Goal: Information Seeking & Learning: Compare options

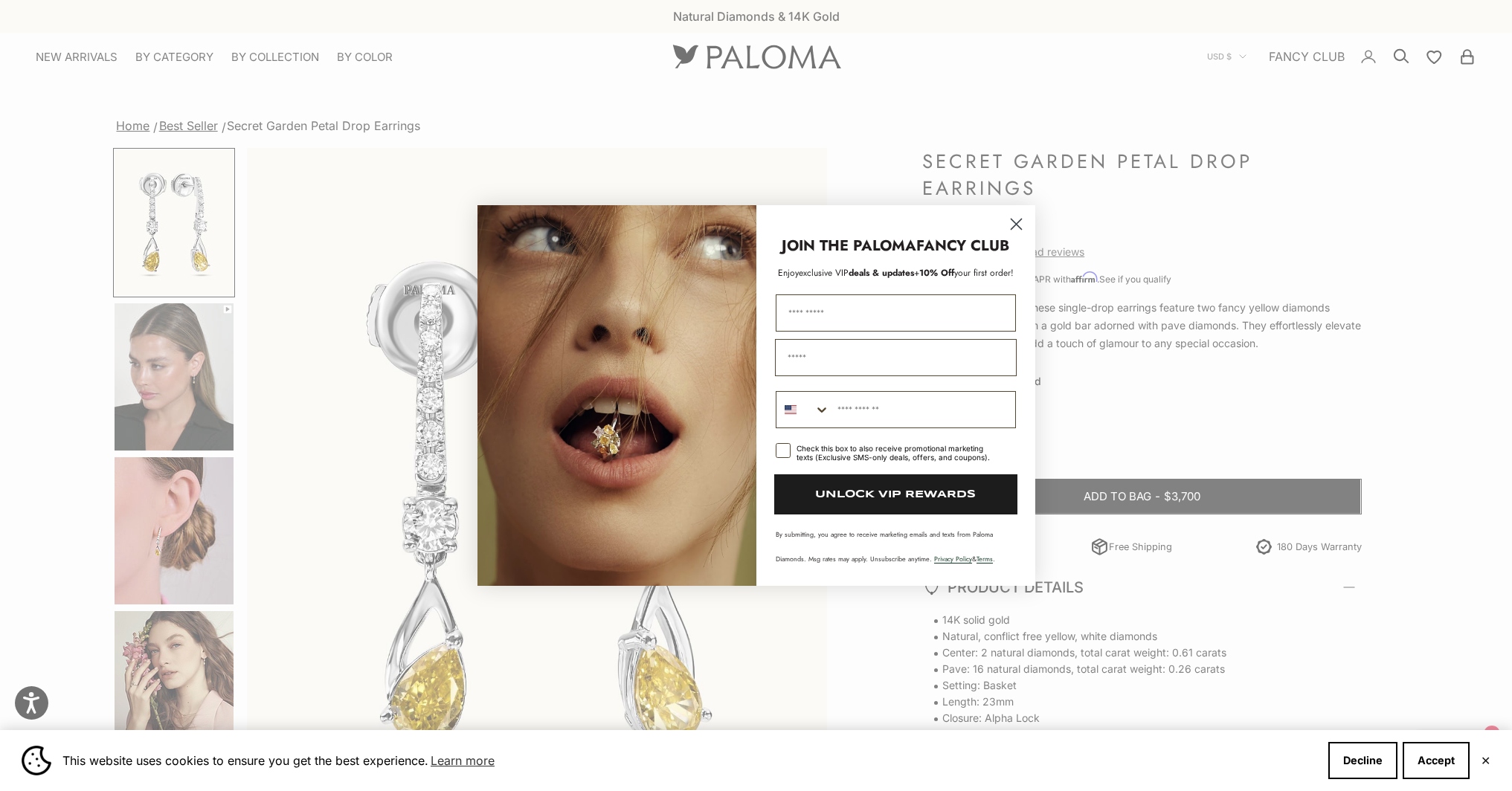
click at [1015, 225] on circle "Close dialog" at bounding box center [1015, 224] width 25 height 25
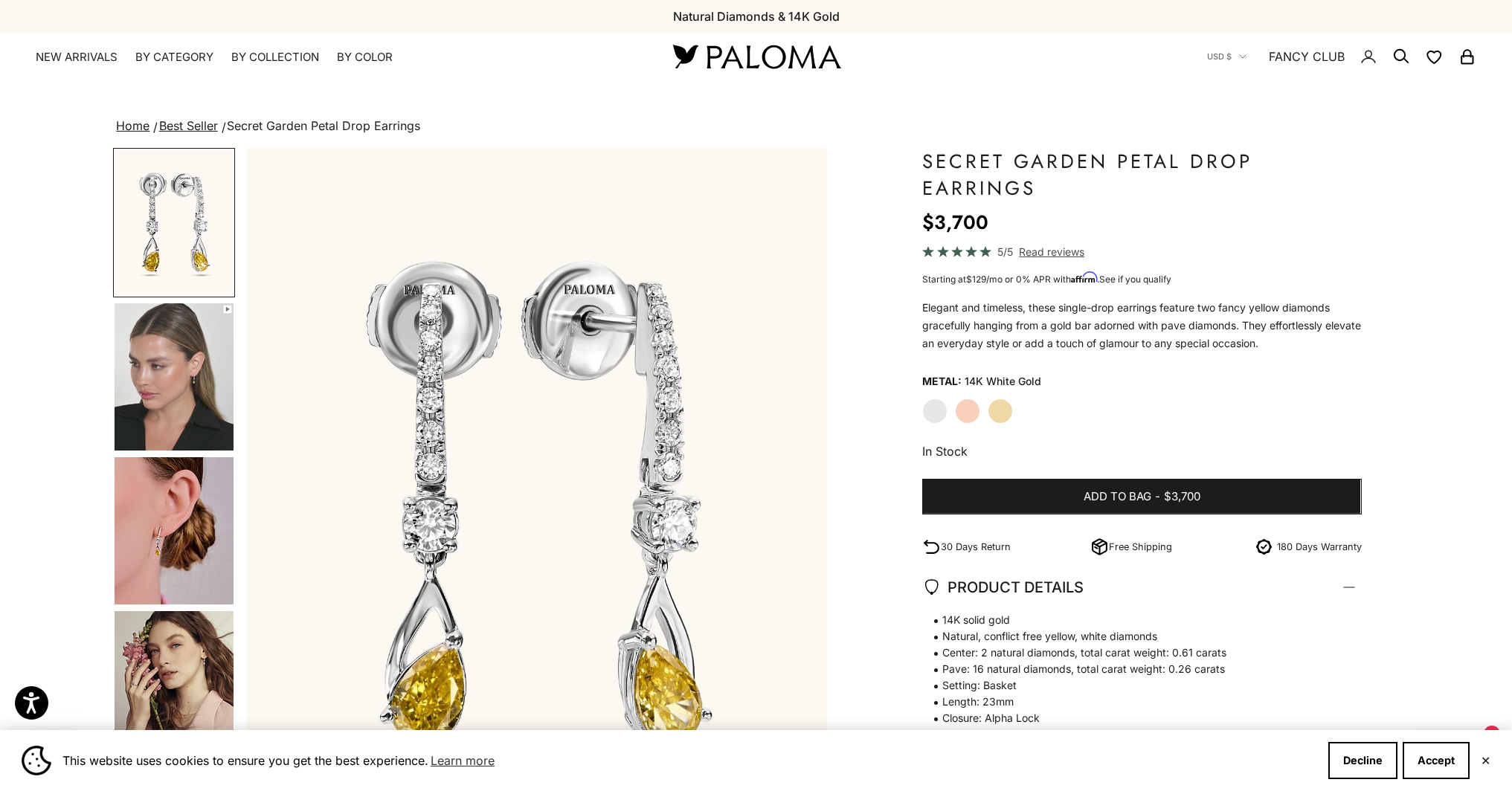
click at [1312, 51] on link "FANCY CLUB" at bounding box center [1307, 56] width 76 height 19
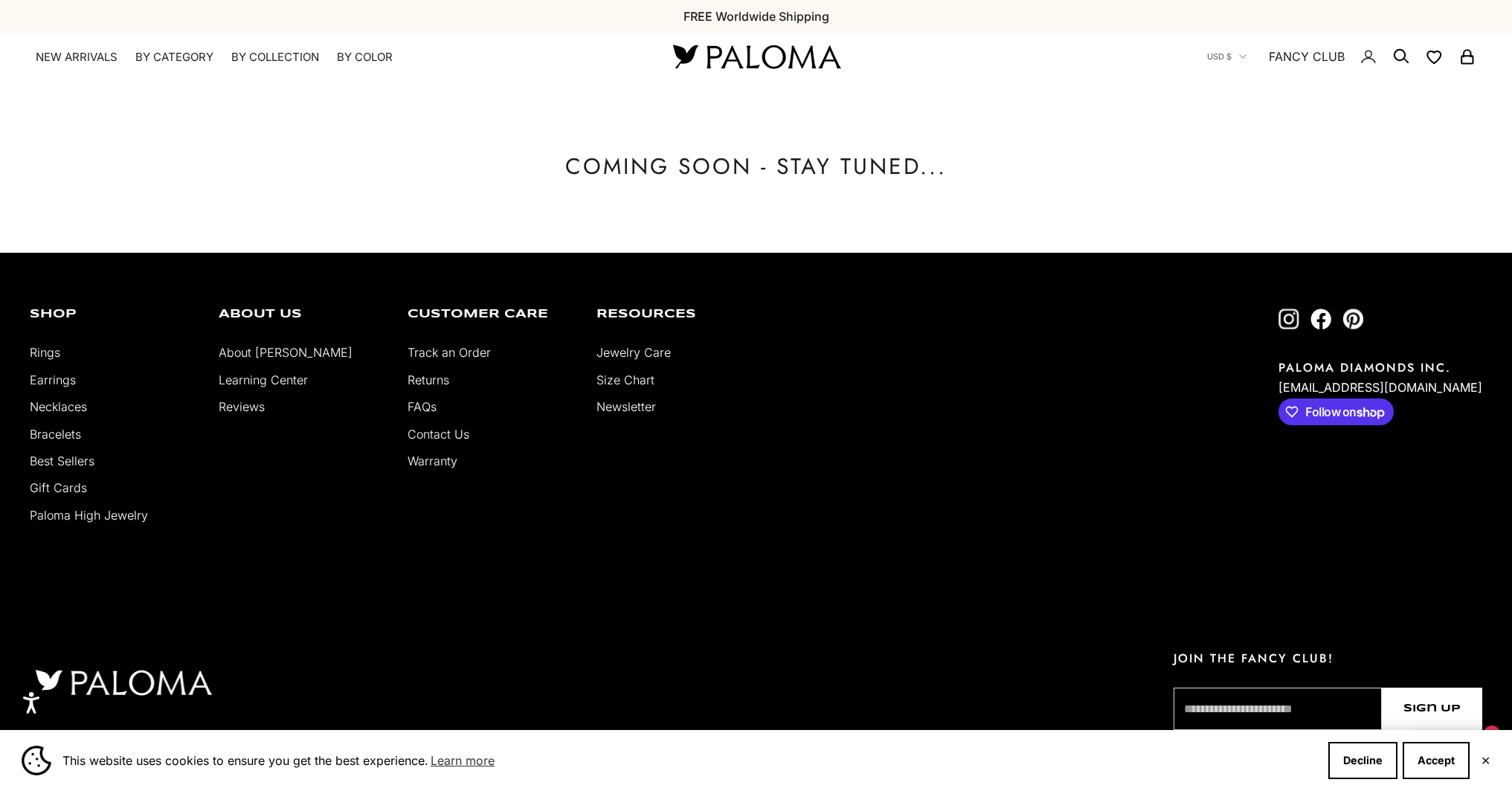
click at [39, 382] on link "Earrings" at bounding box center [52, 380] width 46 height 15
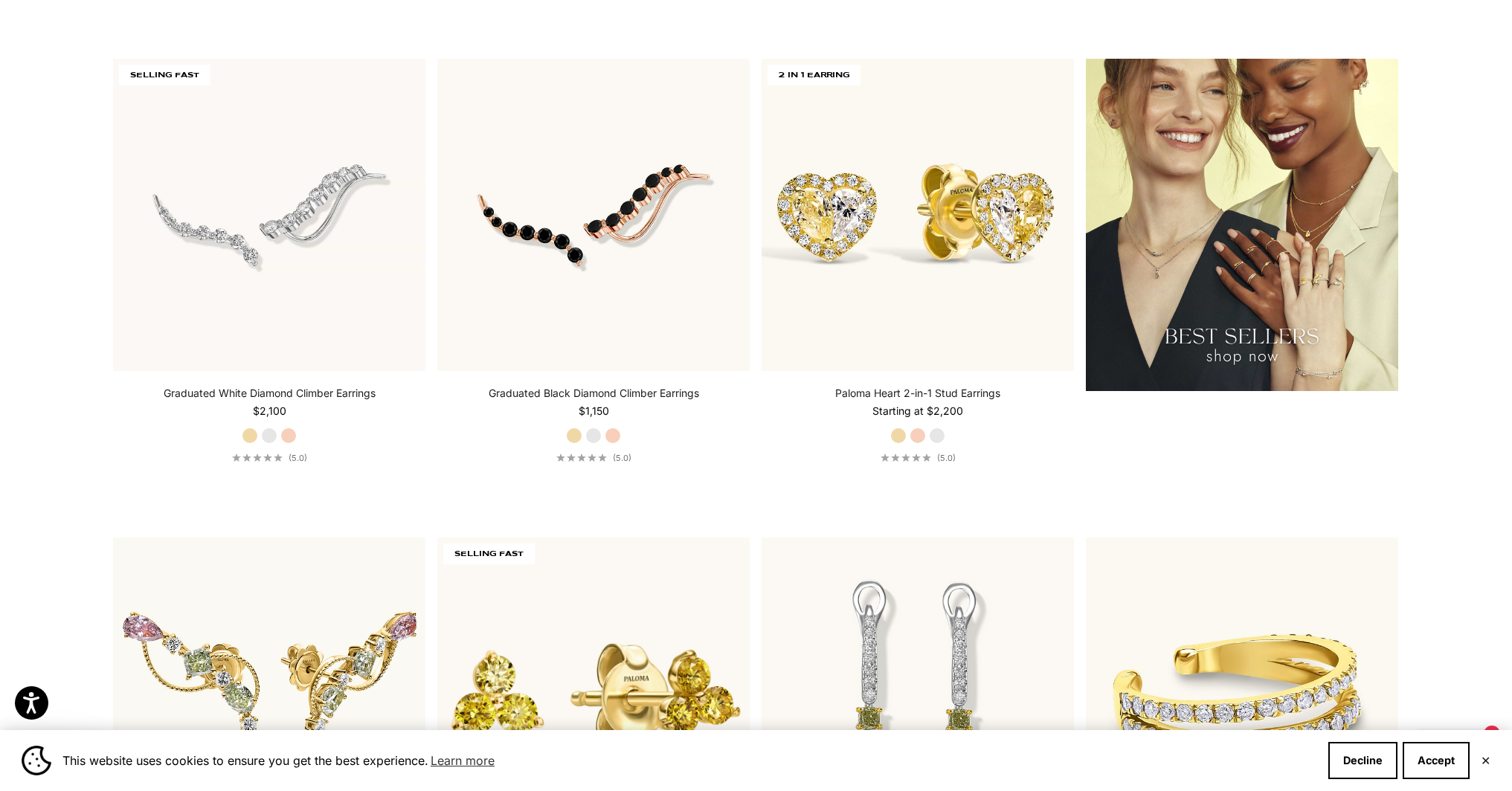
scroll to position [2445, 0]
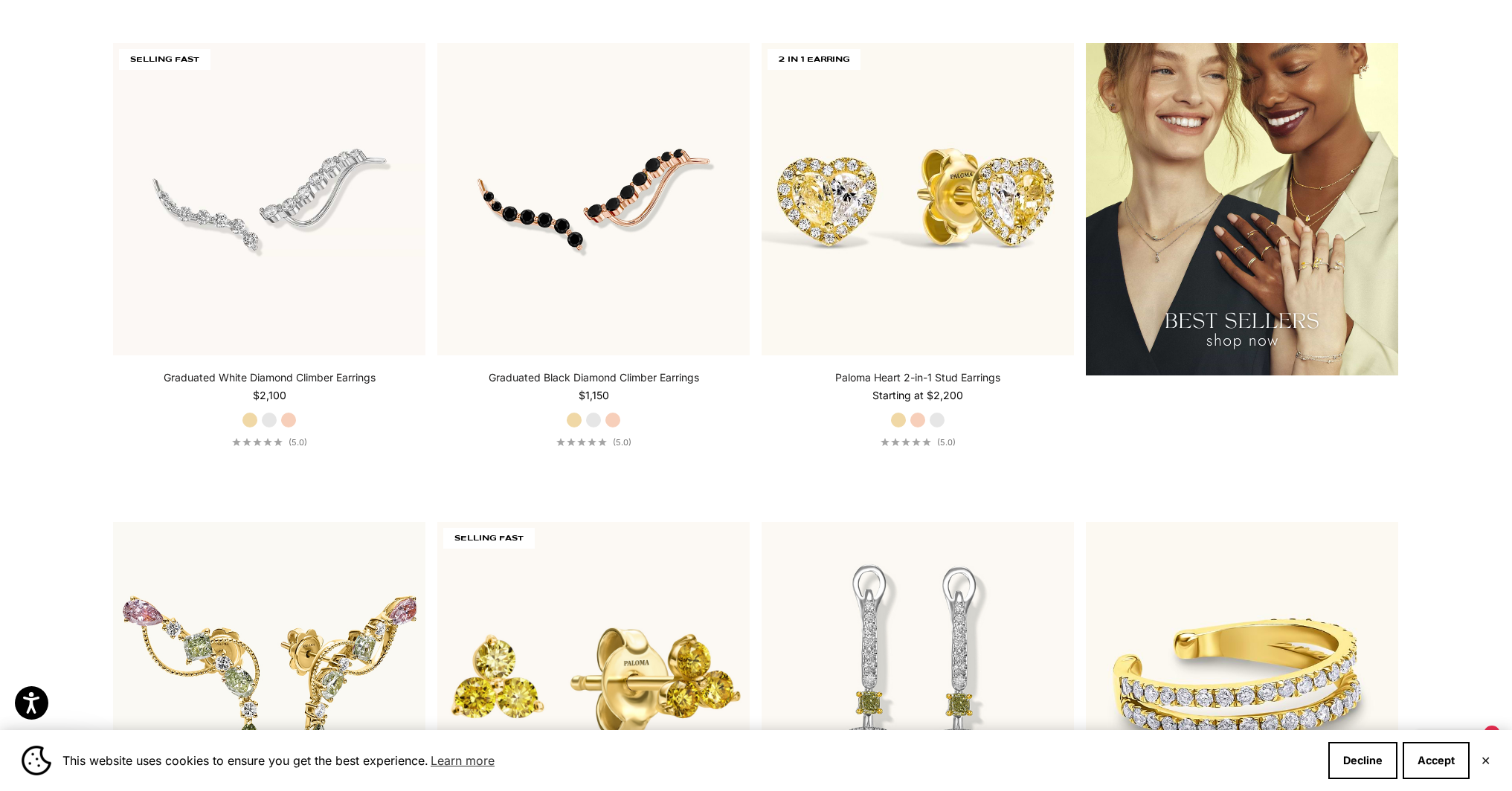
click at [1369, 246] on img at bounding box center [1242, 209] width 313 height 332
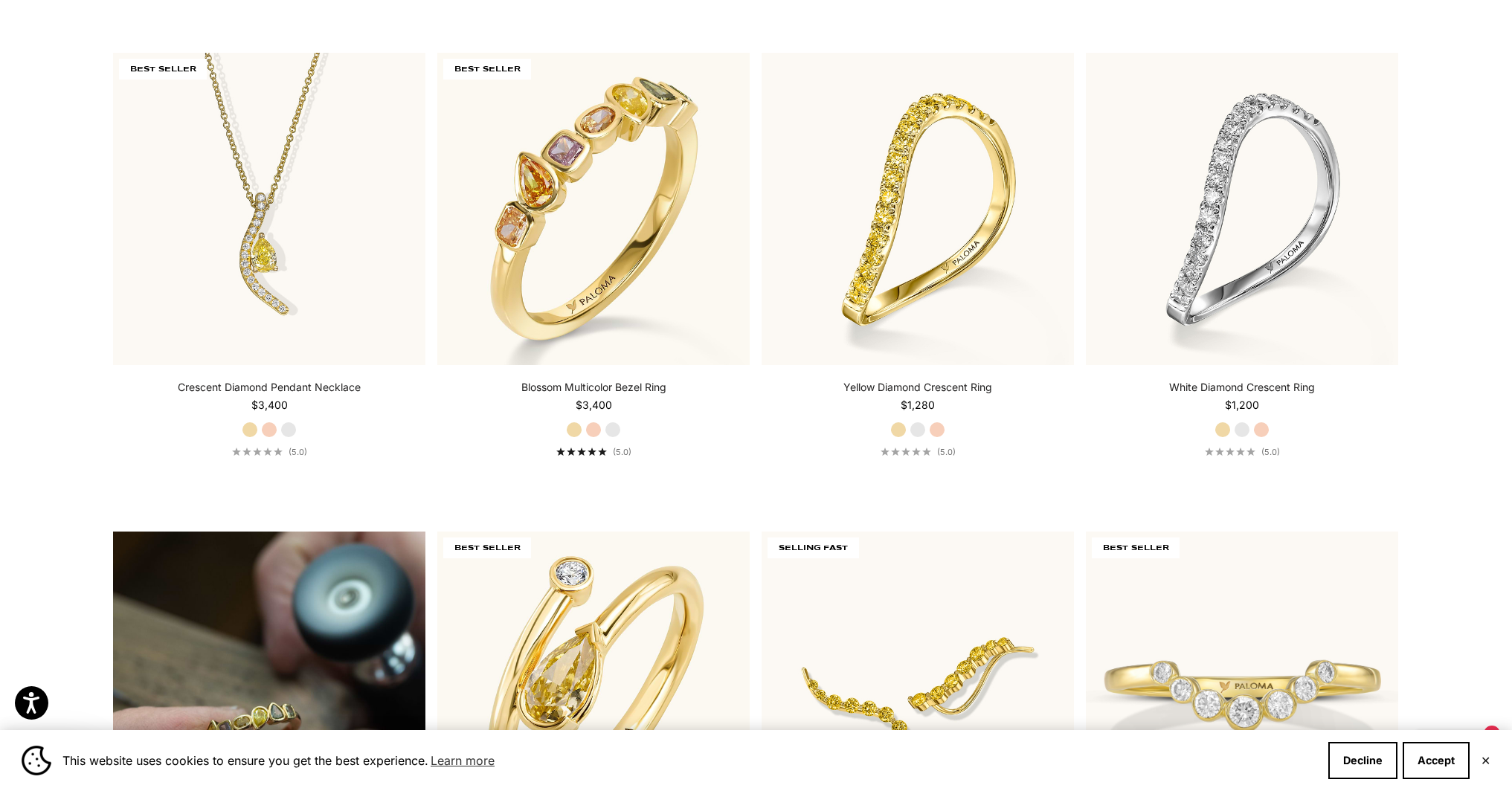
scroll to position [671, 0]
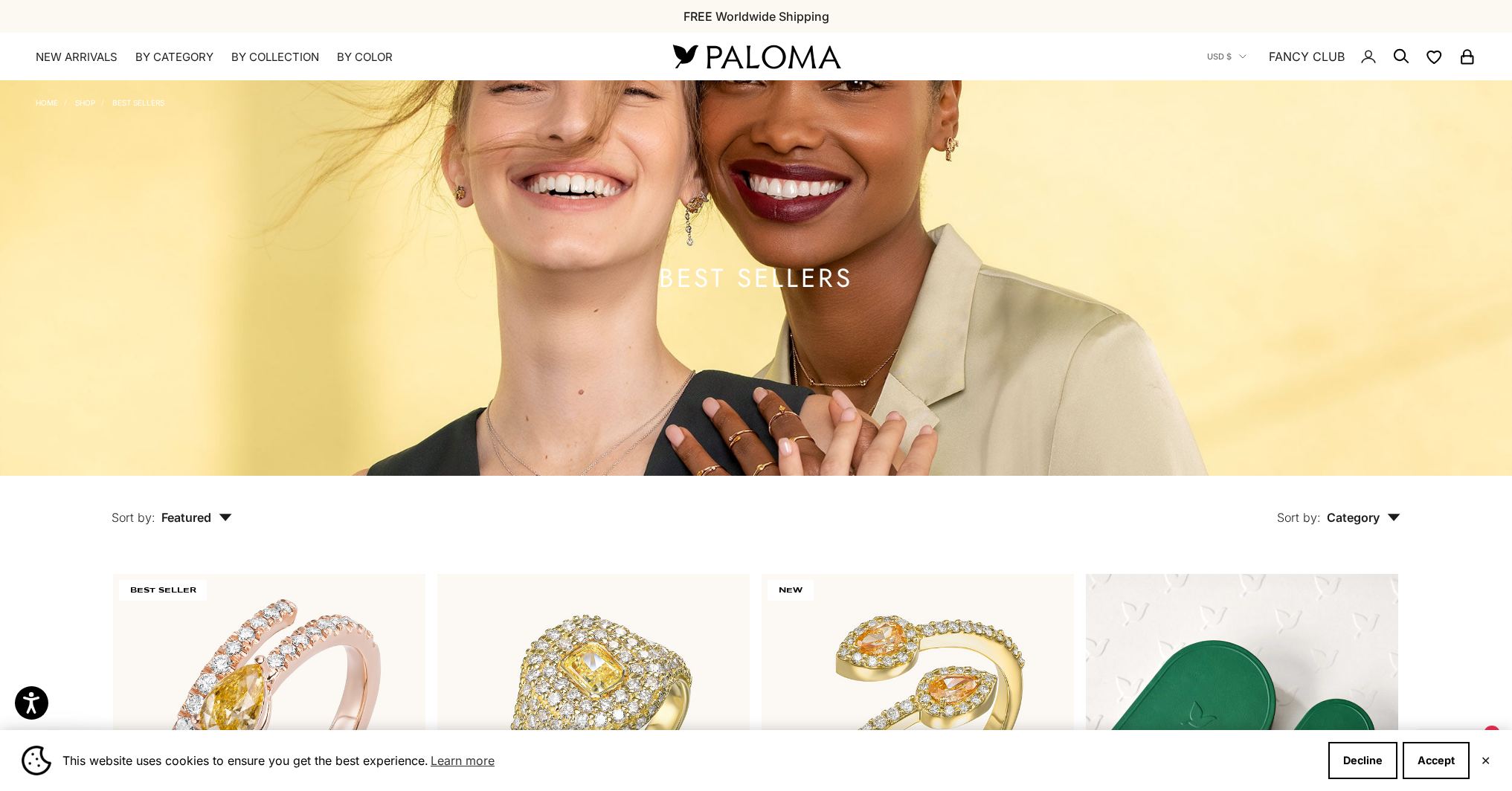
click at [723, 368] on img at bounding box center [756, 277] width 1512 height 396
click at [735, 283] on h1 "BEST SELLERS" at bounding box center [756, 277] width 194 height 18
click at [153, 99] on link "BEST SELLERS" at bounding box center [138, 102] width 52 height 9
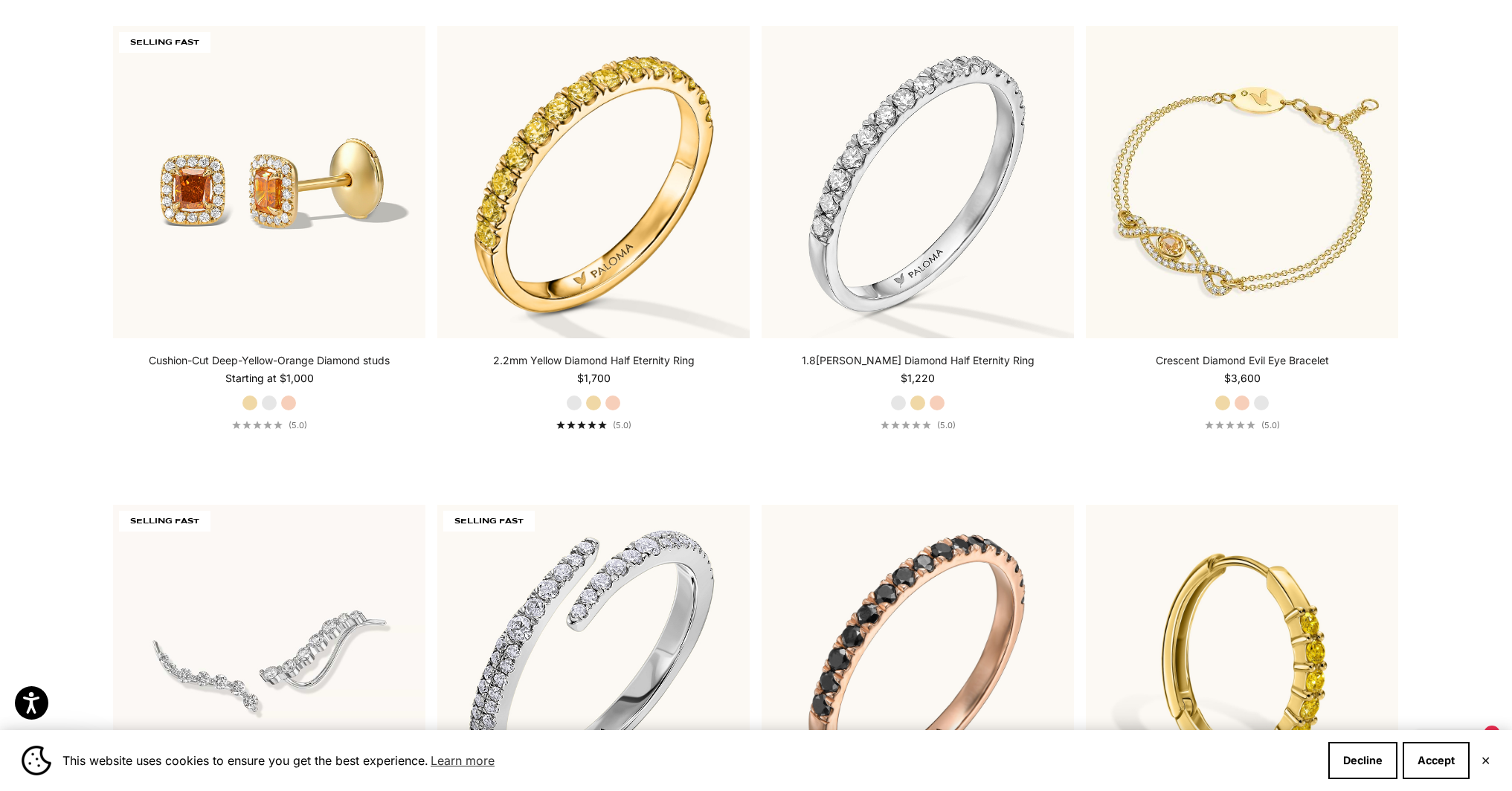
scroll to position [3884, 0]
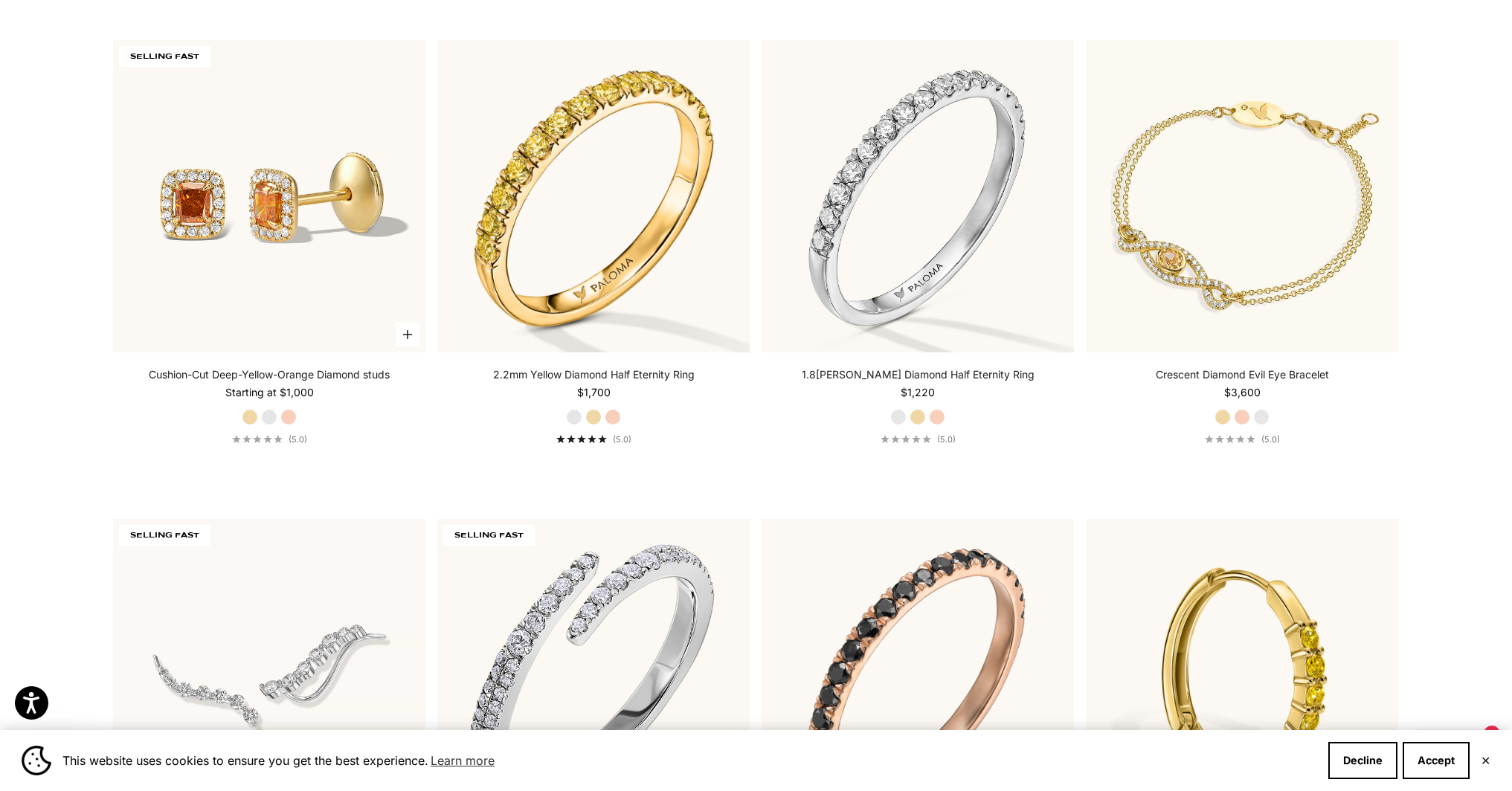
click at [288, 412] on label "Rose Gold" at bounding box center [288, 416] width 16 height 16
click at [247, 410] on label "Yellow Gold" at bounding box center [249, 416] width 16 height 16
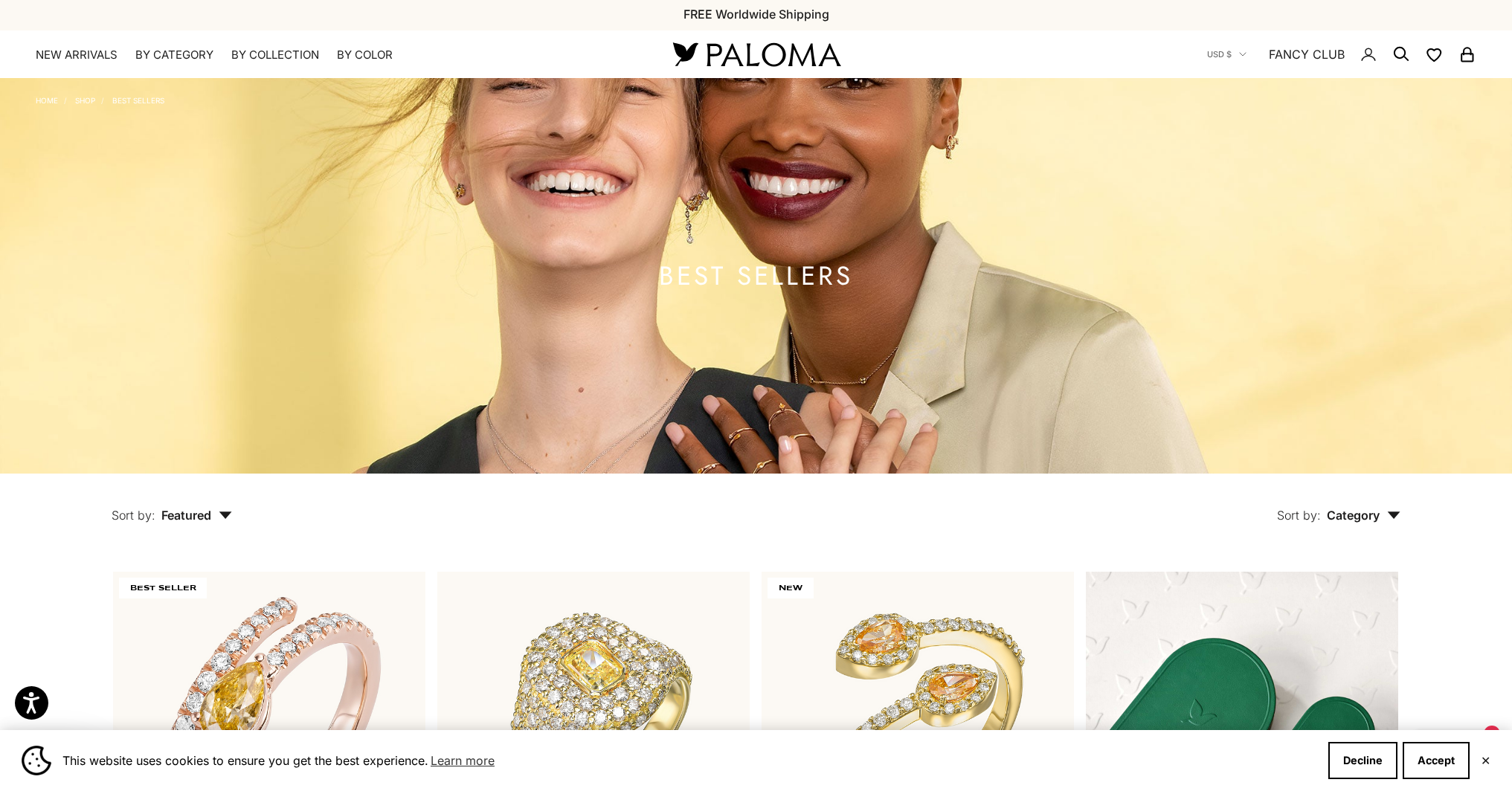
scroll to position [0, 0]
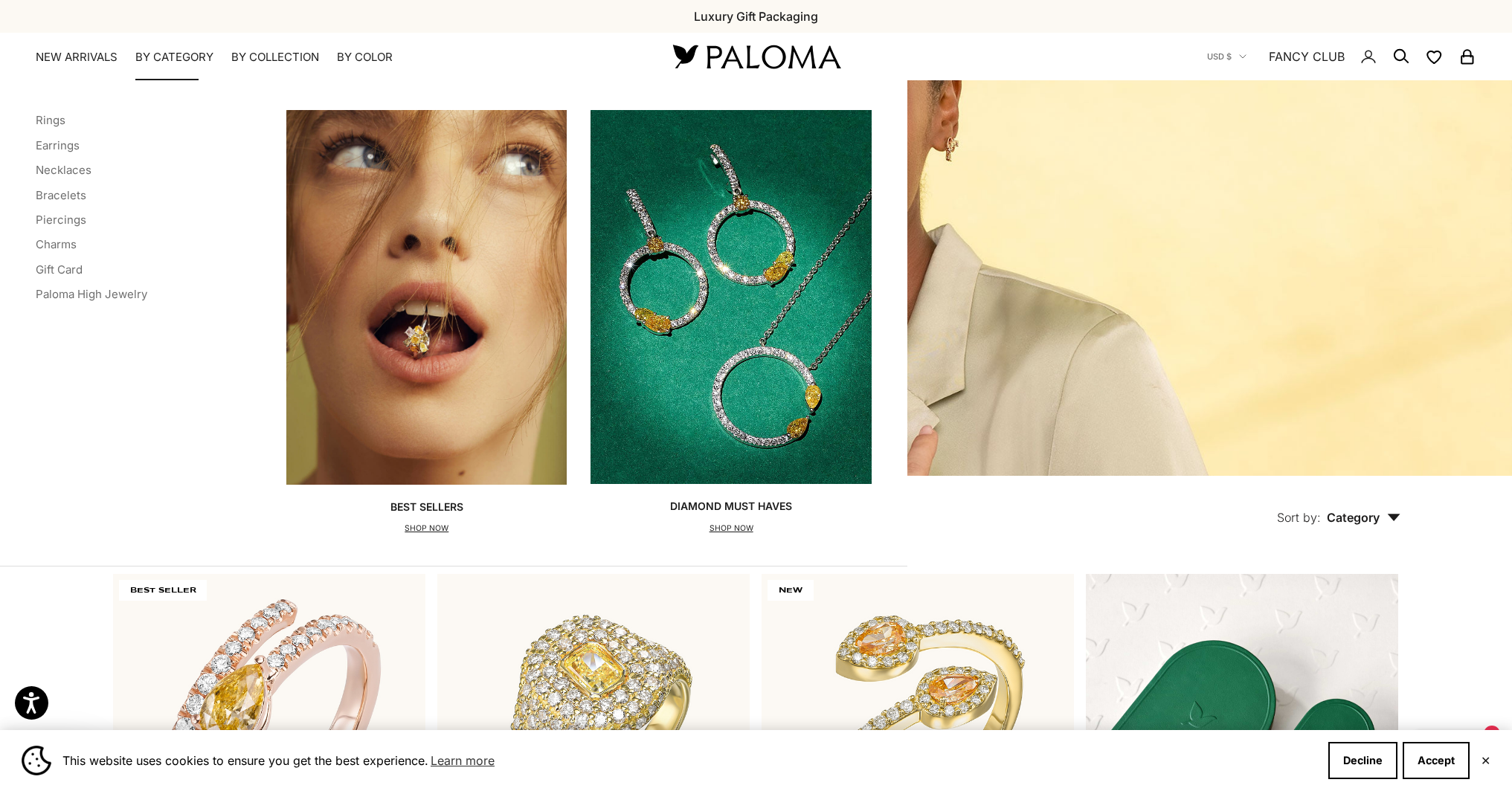
click at [33, 168] on div "Categories Rings Earrings Necklaces Bracelets Piercings Charms Gift Card Paloma…" at bounding box center [454, 322] width 908 height 485
click at [75, 173] on link "Necklaces" at bounding box center [63, 170] width 55 height 14
